Goal: Task Accomplishment & Management: Use online tool/utility

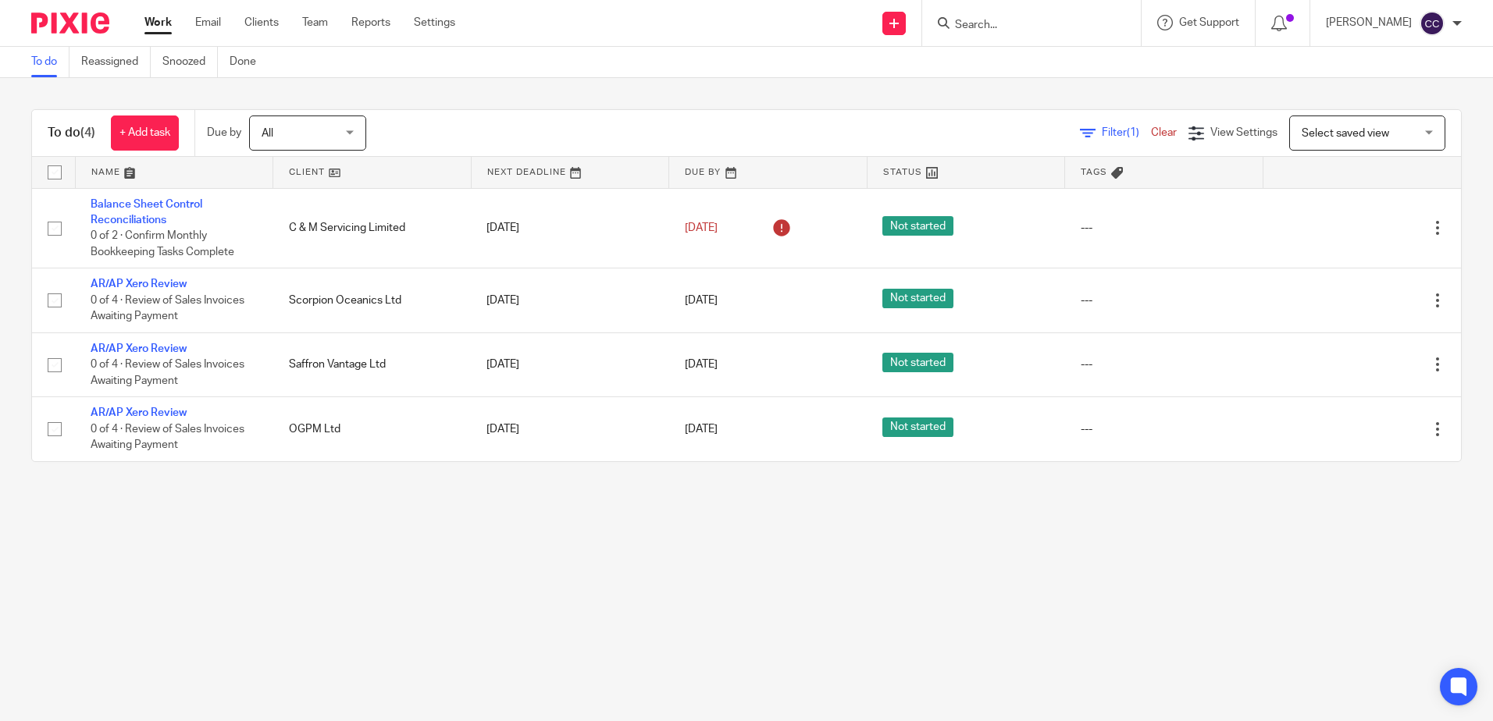
drag, startPoint x: 294, startPoint y: 133, endPoint x: 300, endPoint y: 140, distance: 8.9
click at [294, 133] on span "All" at bounding box center [303, 132] width 83 height 33
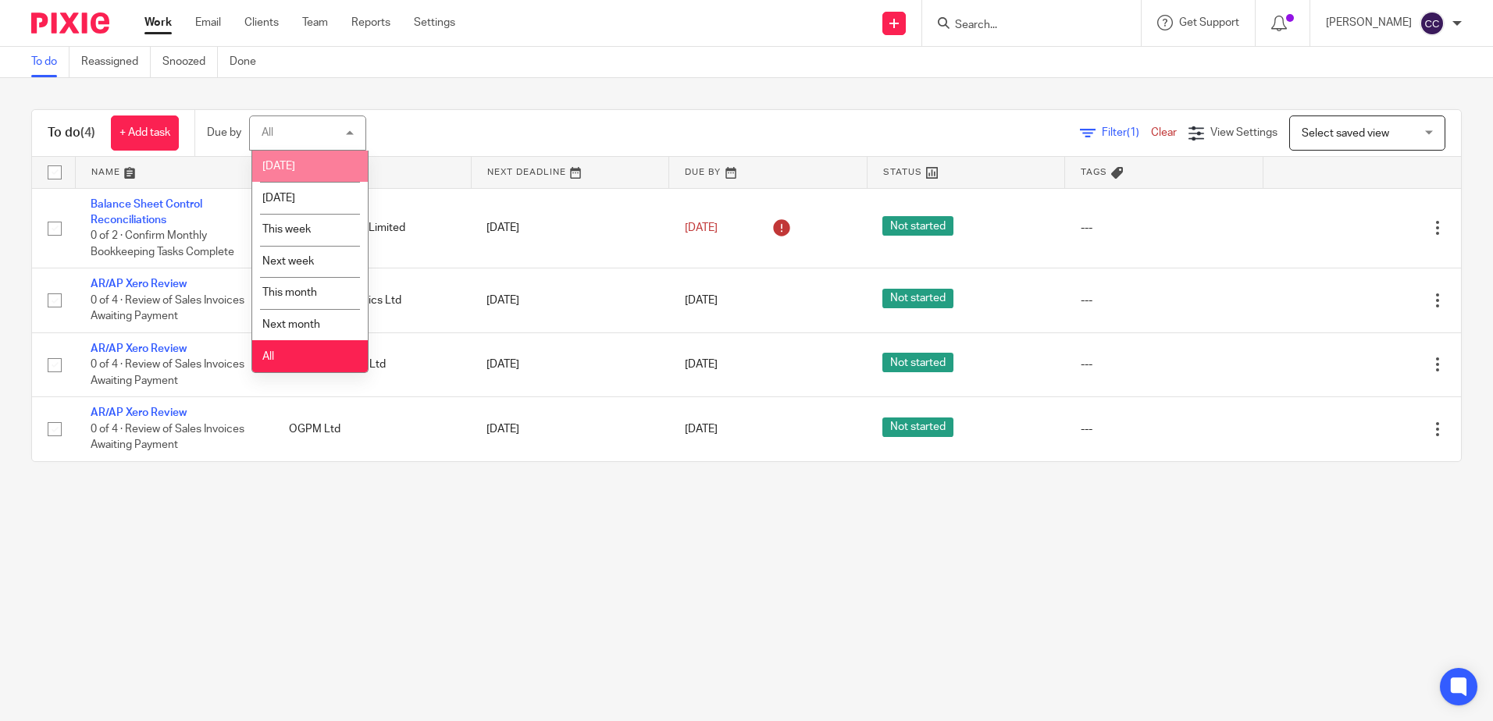
click at [311, 175] on li "[DATE]" at bounding box center [310, 167] width 116 height 32
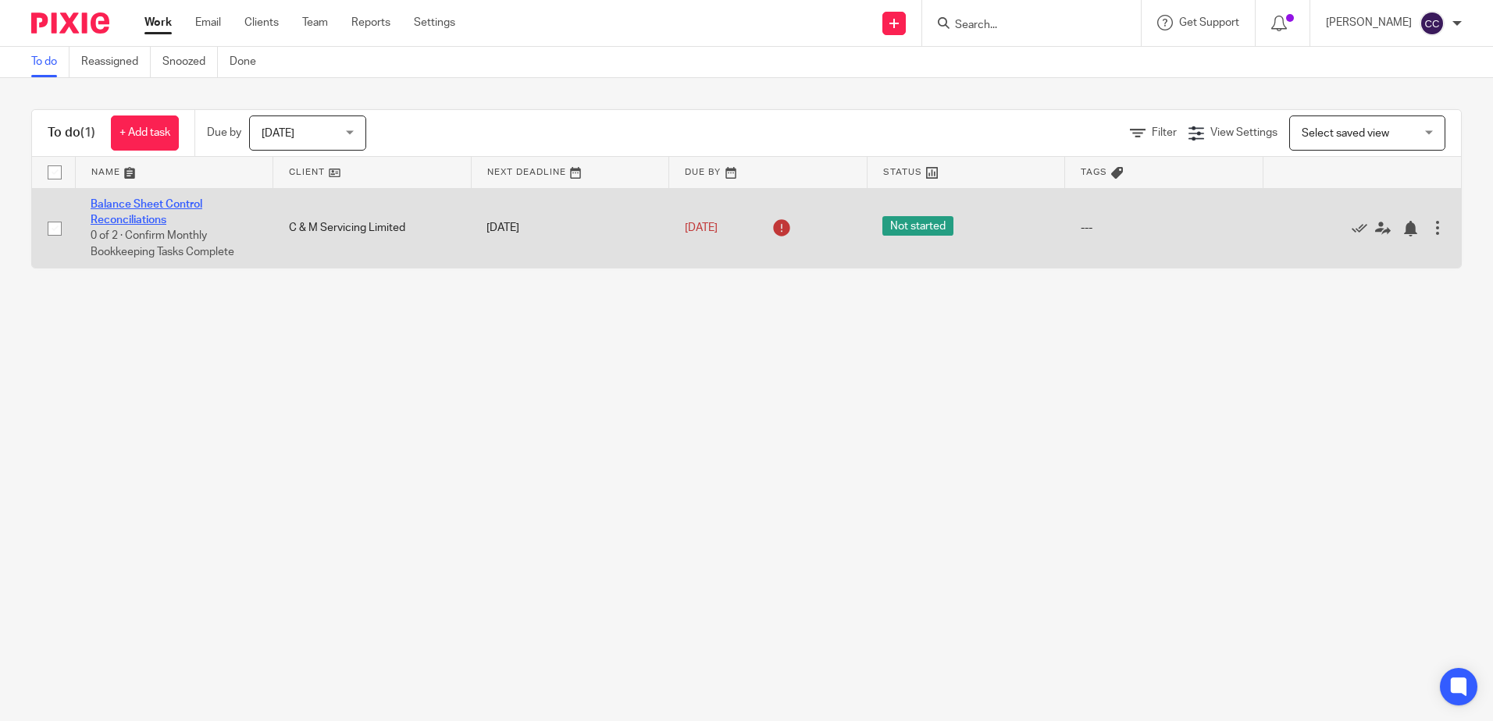
click at [152, 205] on link "Balance Sheet Control Reconciliations" at bounding box center [147, 212] width 112 height 27
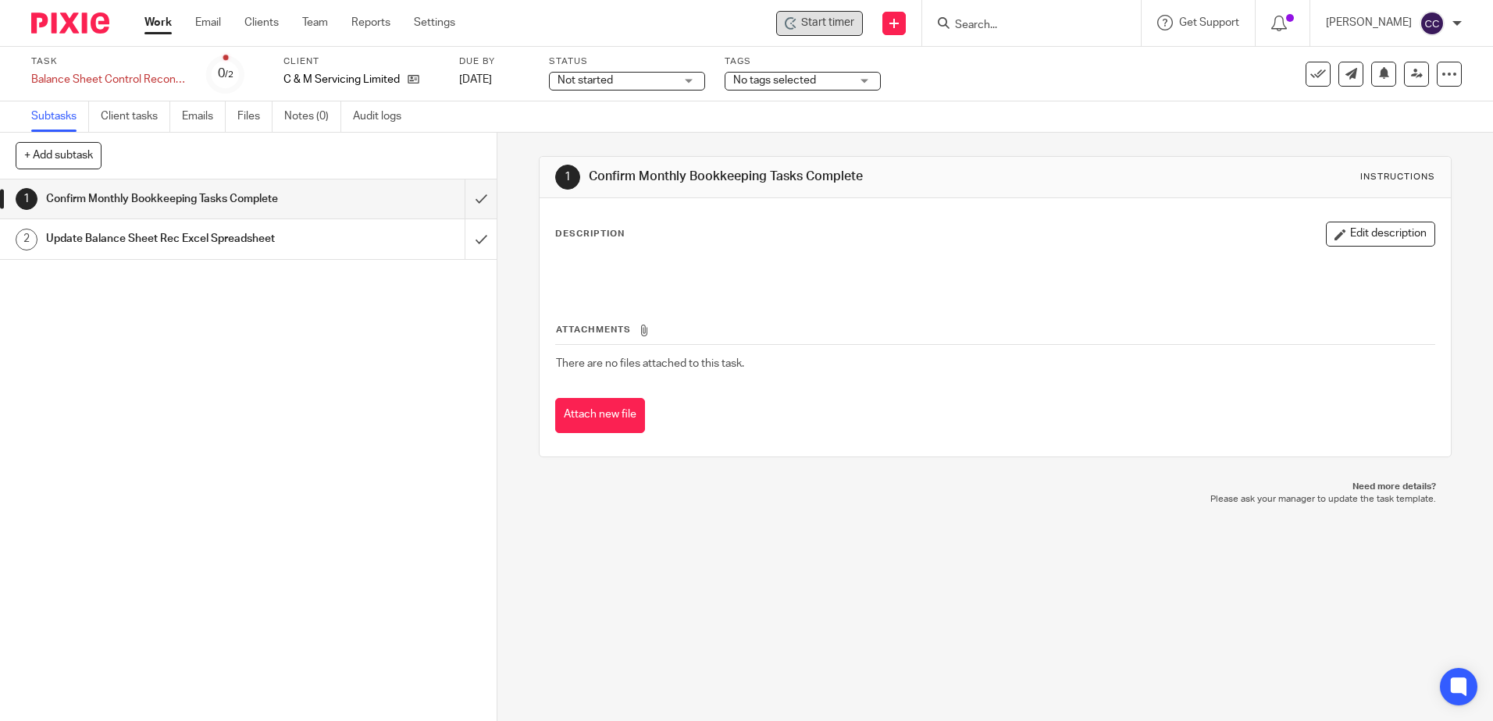
click at [850, 20] on span "Start timer" at bounding box center [827, 23] width 53 height 16
click at [854, 27] on span "Start timer" at bounding box center [827, 23] width 53 height 16
